Goal: Check status: Check status

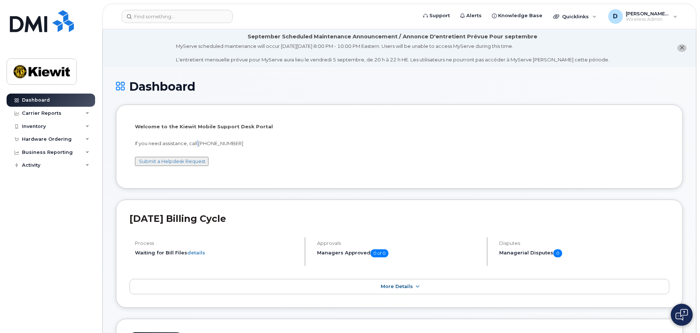
click at [198, 142] on p "If you need assistance, call [PHONE_NUMBER]" at bounding box center [399, 143] width 529 height 7
click at [155, 139] on div "Welcome to the [PERSON_NAME] Mobile Support Desk Portal If you need assistance,…" at bounding box center [399, 147] width 529 height 49
click at [165, 15] on input at bounding box center [177, 16] width 111 height 13
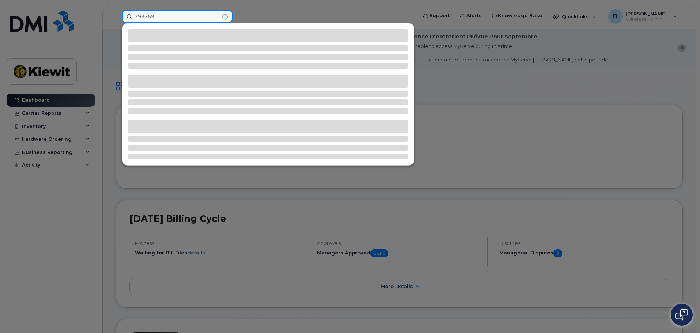
type input "299769"
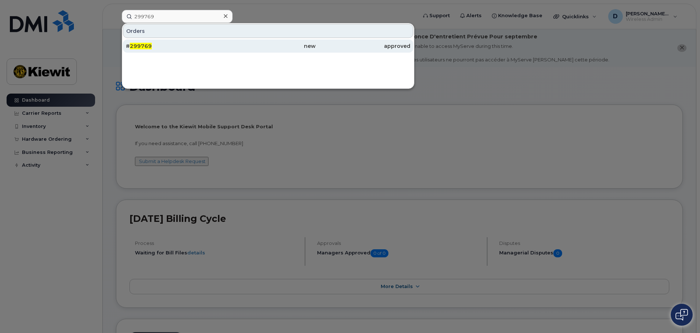
click at [134, 48] on span "299769" at bounding box center [141, 46] width 22 height 7
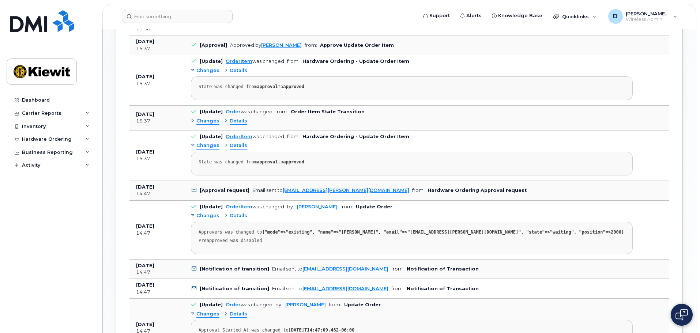
scroll to position [540, 0]
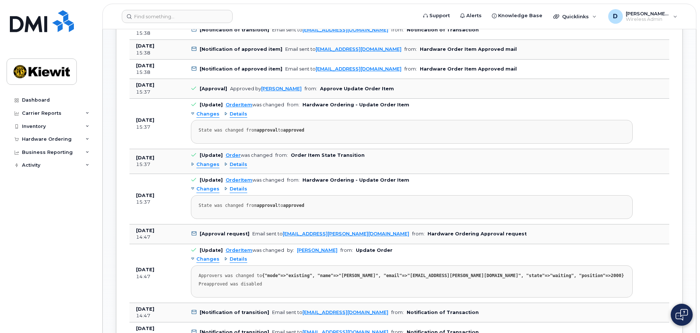
click at [240, 163] on span "Details" at bounding box center [239, 164] width 18 height 7
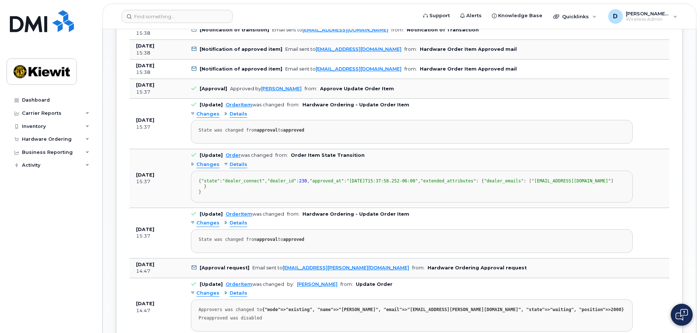
click at [240, 113] on span "Details" at bounding box center [239, 114] width 18 height 7
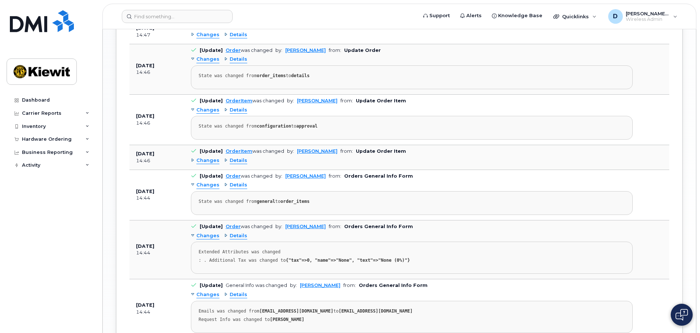
scroll to position [1159, 0]
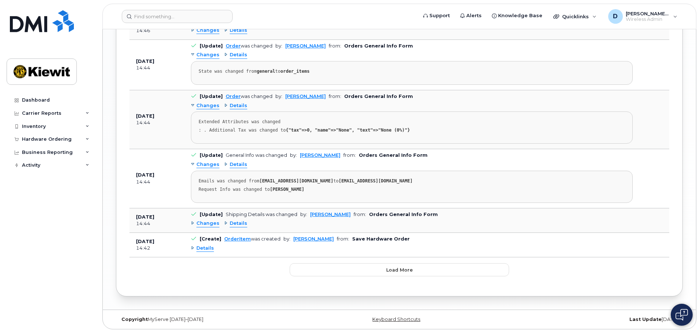
click at [206, 249] on span "Details" at bounding box center [205, 248] width 18 height 7
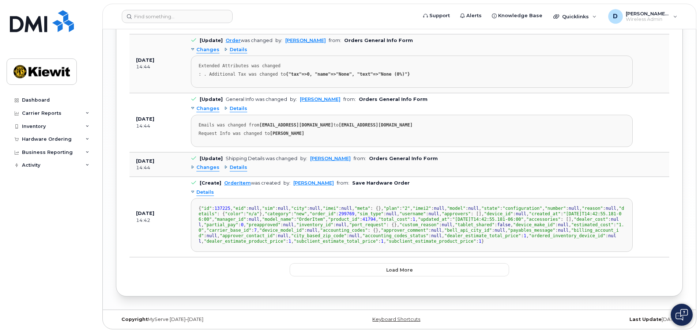
scroll to position [56, 0]
click at [377, 270] on button "Load more" at bounding box center [399, 269] width 219 height 13
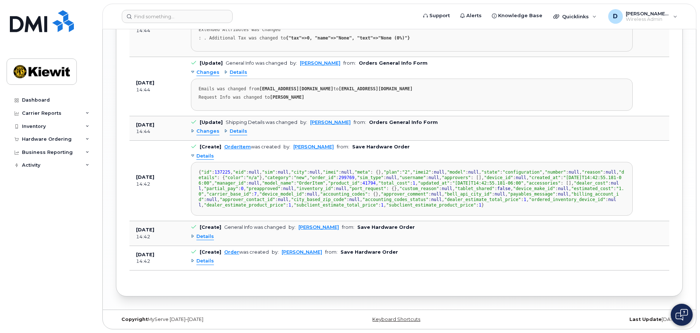
scroll to position [1417, 0]
click at [202, 262] on span "Details" at bounding box center [205, 261] width 18 height 7
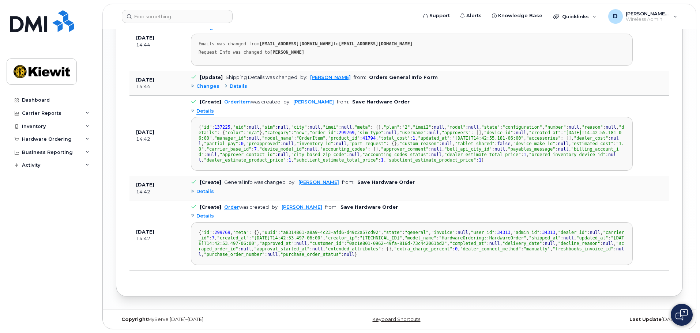
scroll to position [1593, 0]
click at [204, 213] on span "Details" at bounding box center [205, 216] width 18 height 7
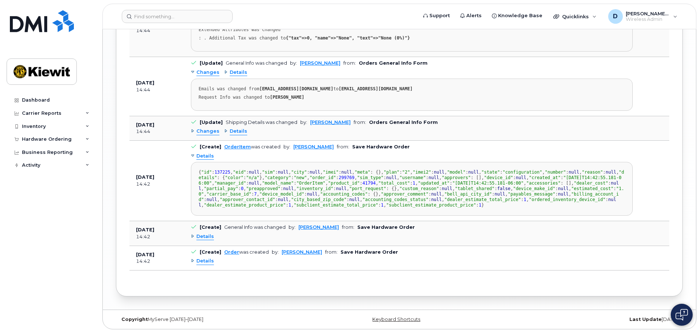
scroll to position [1417, 0]
